Goal: Transaction & Acquisition: Purchase product/service

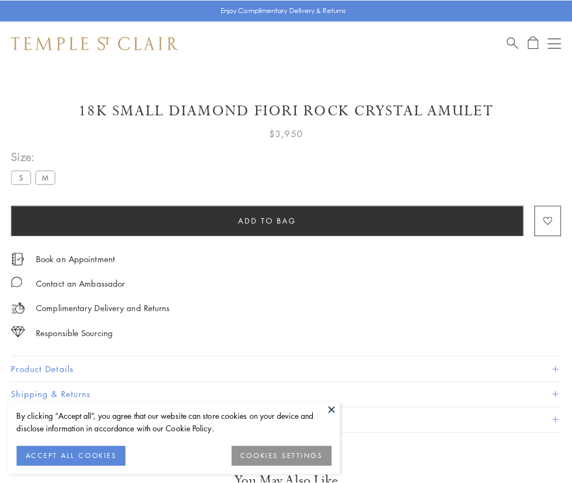
scroll to position [64, 0]
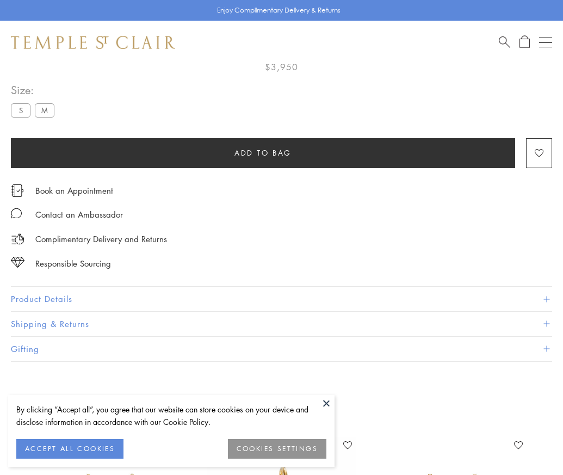
click at [263, 152] on span "Add to bag" at bounding box center [263, 153] width 57 height 12
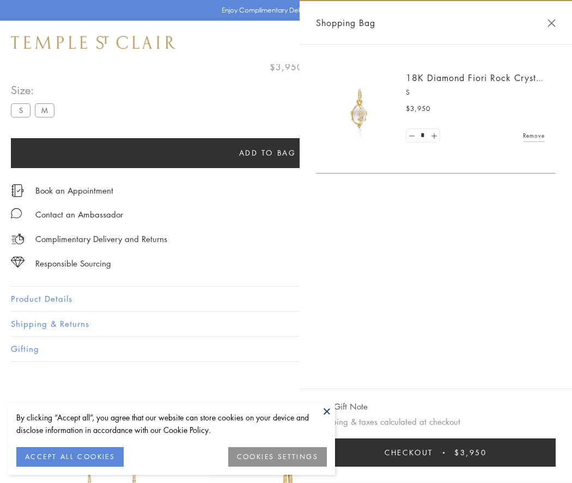
click at [436, 453] on button "Checkout $3,950" at bounding box center [435, 453] width 239 height 28
